Goal: Task Accomplishment & Management: Manage account settings

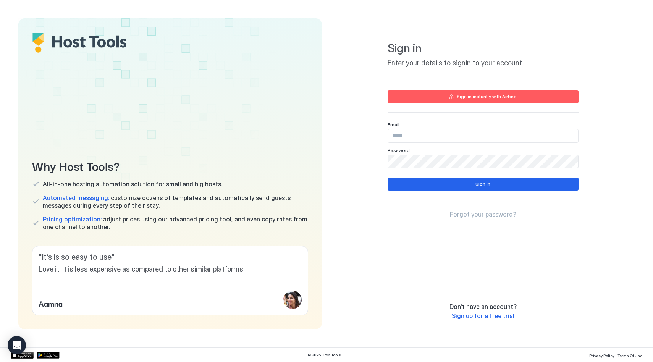
click at [464, 134] on input "Input Field" at bounding box center [483, 135] width 190 height 13
click at [459, 139] on input "Input Field" at bounding box center [483, 135] width 190 height 13
click at [485, 213] on span "Forgot your password?" at bounding box center [483, 214] width 66 height 8
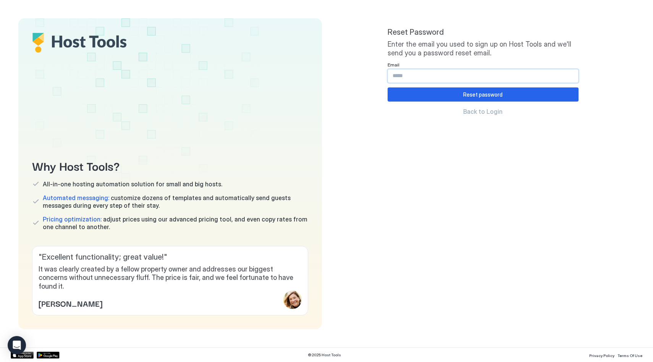
click at [437, 73] on input "Input Field" at bounding box center [483, 75] width 190 height 13
type input "**********"
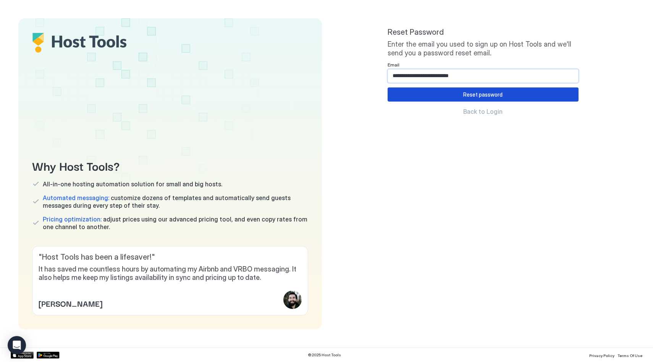
click at [458, 93] on button "Reset password" at bounding box center [482, 94] width 191 height 14
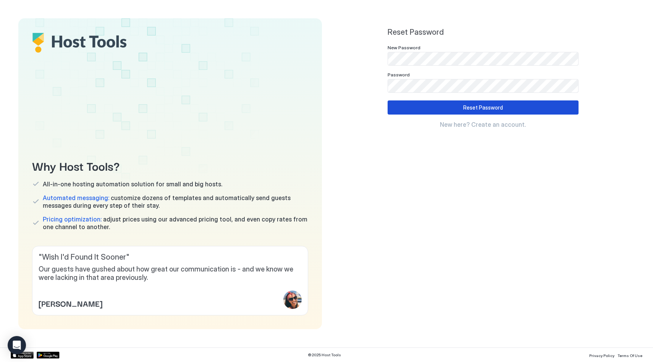
click at [419, 108] on button "Reset Password" at bounding box center [482, 107] width 191 height 14
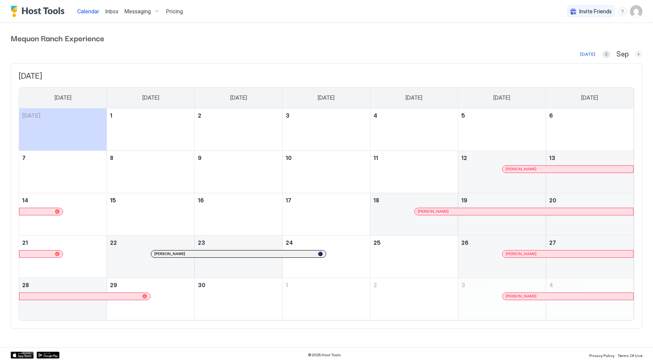
click at [637, 55] on button "Next month" at bounding box center [638, 54] width 8 height 8
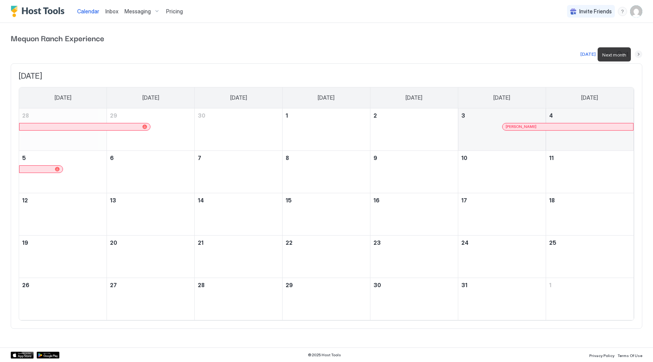
click at [637, 55] on button "Next month" at bounding box center [638, 54] width 8 height 8
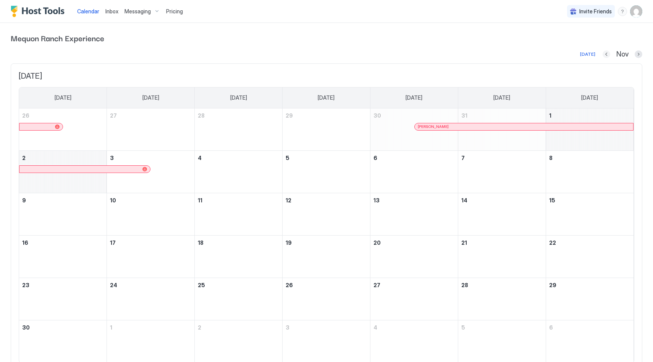
click at [605, 55] on button "Previous month" at bounding box center [606, 54] width 8 height 8
